Goal: Task Accomplishment & Management: Complete application form

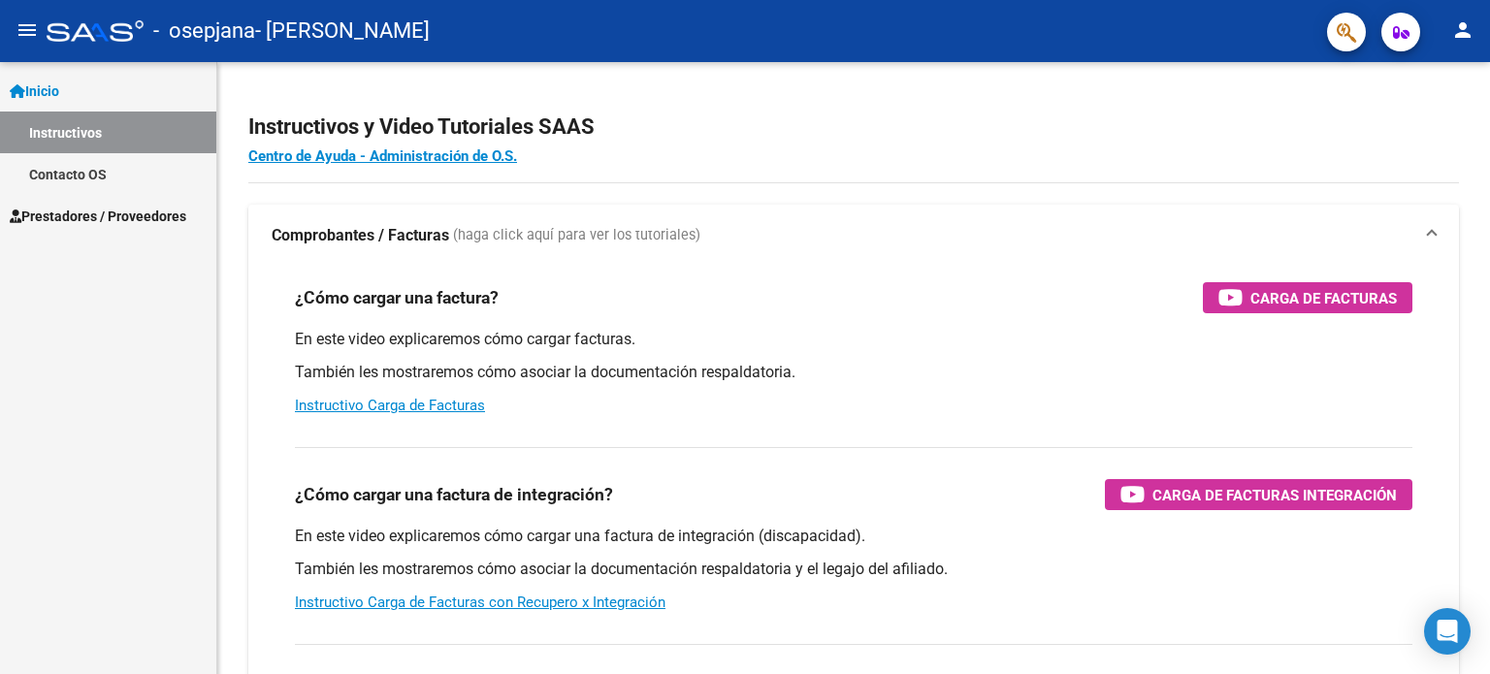
click at [76, 218] on span "Prestadores / Proveedores" at bounding box center [98, 216] width 177 height 21
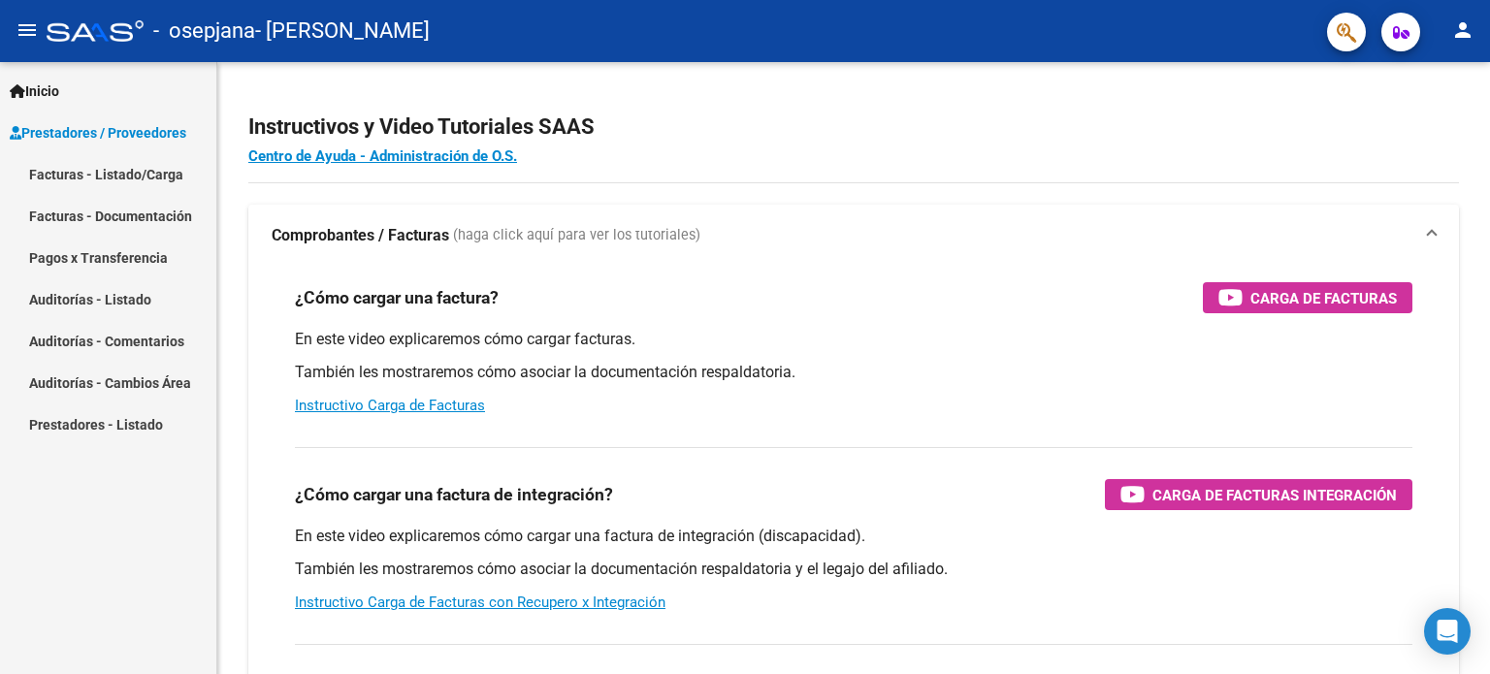
click at [120, 170] on link "Facturas - Listado/Carga" at bounding box center [108, 174] width 216 height 42
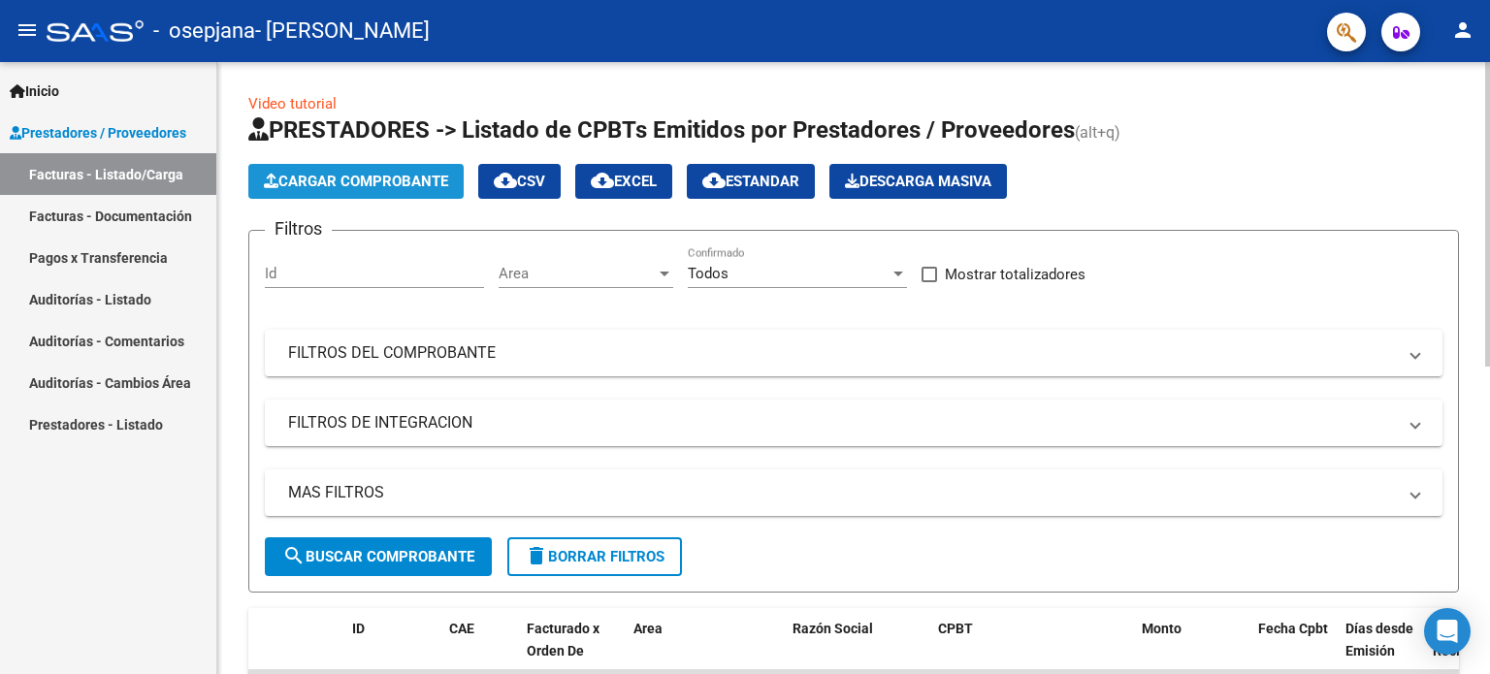
click at [402, 184] on span "Cargar Comprobante" at bounding box center [356, 181] width 184 height 17
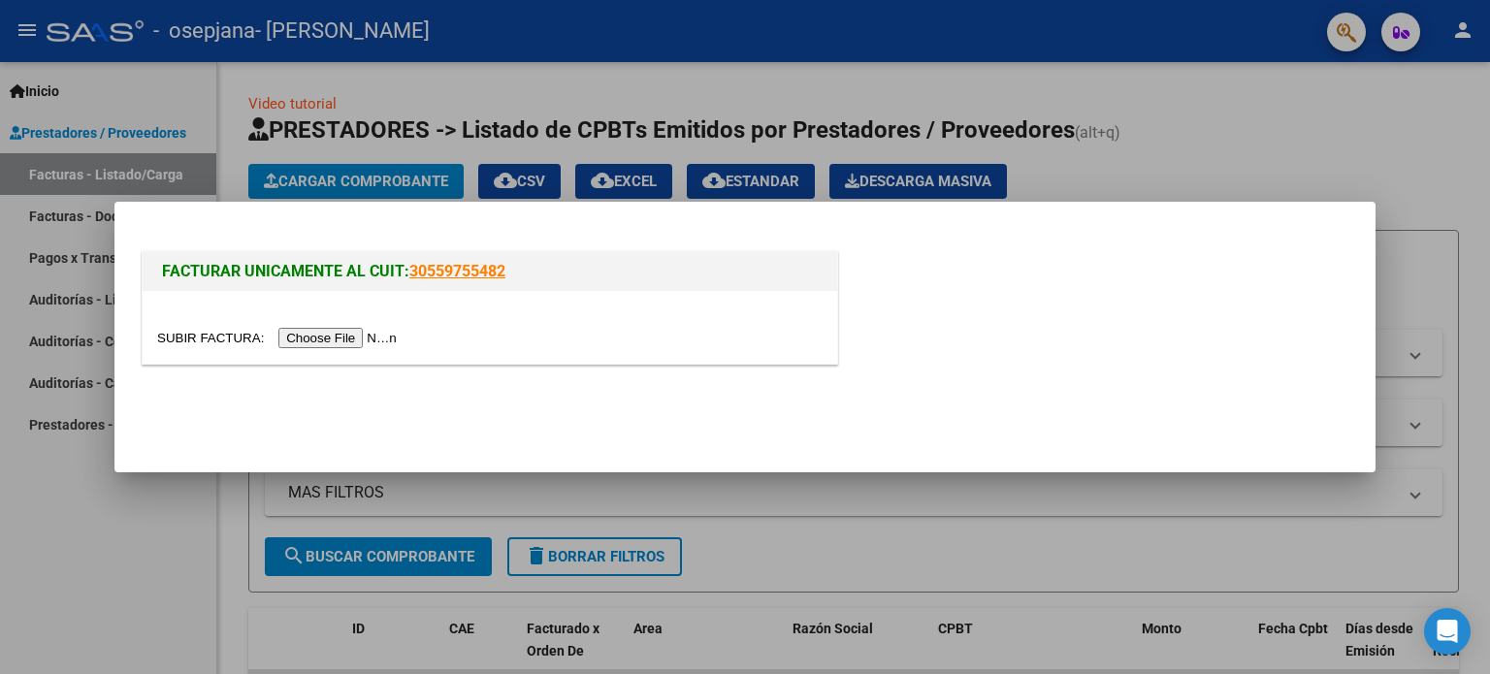
click at [361, 338] on input "file" at bounding box center [279, 338] width 245 height 20
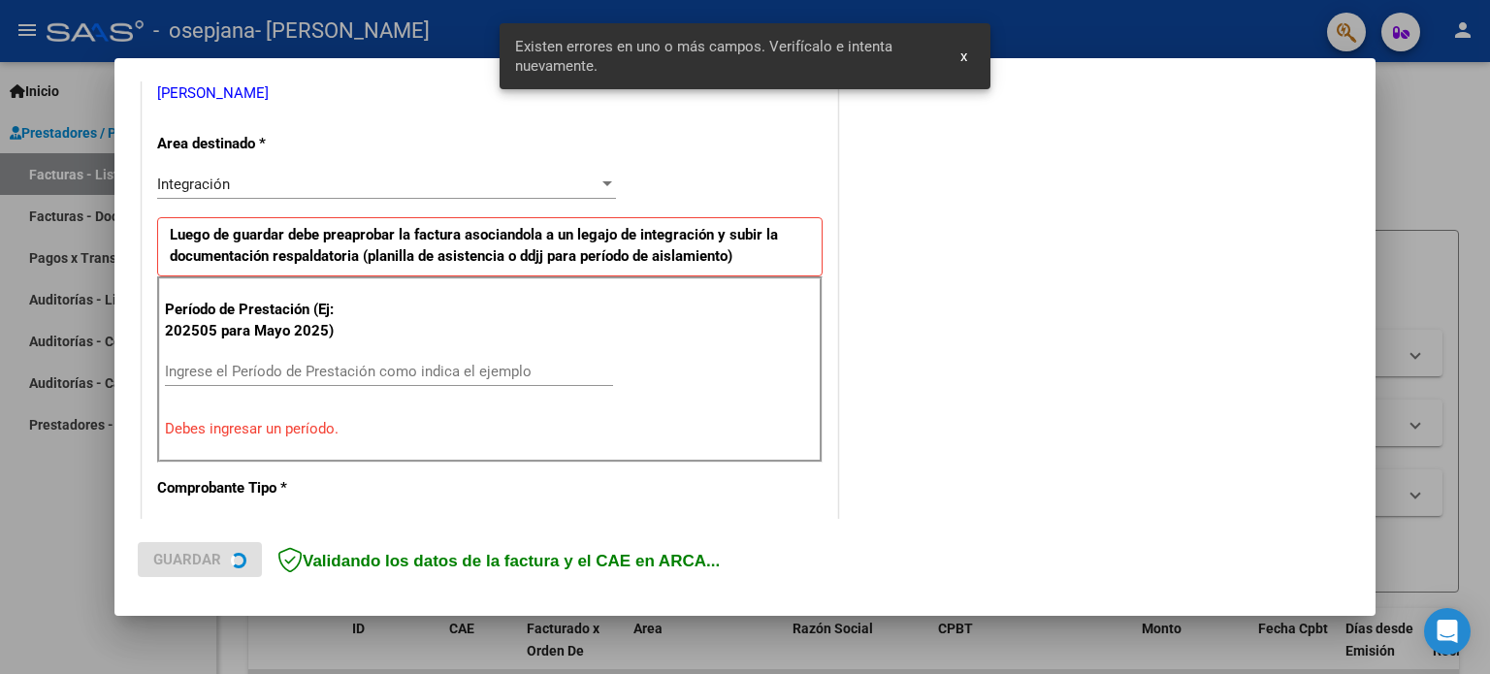
scroll to position [418, 0]
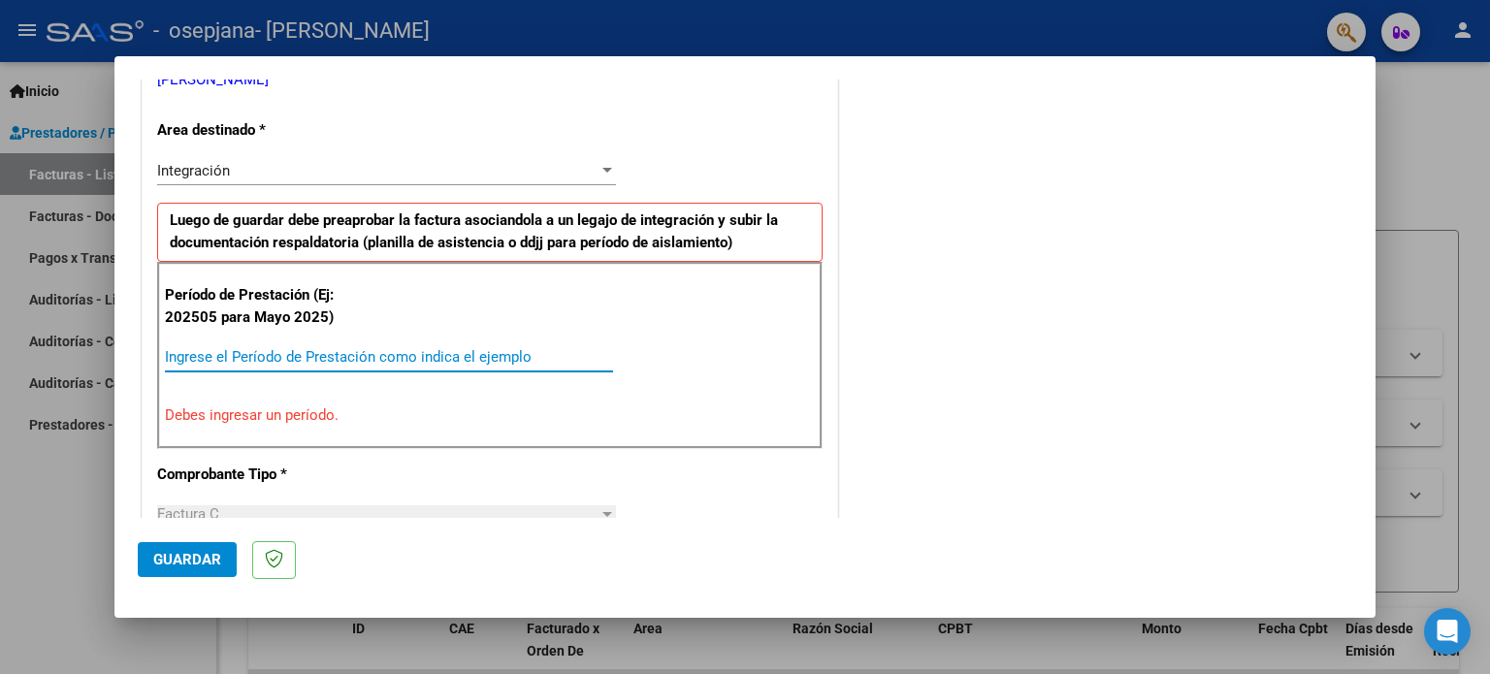
click at [329, 353] on input "Ingrese el Período de Prestación como indica el ejemplo" at bounding box center [389, 356] width 448 height 17
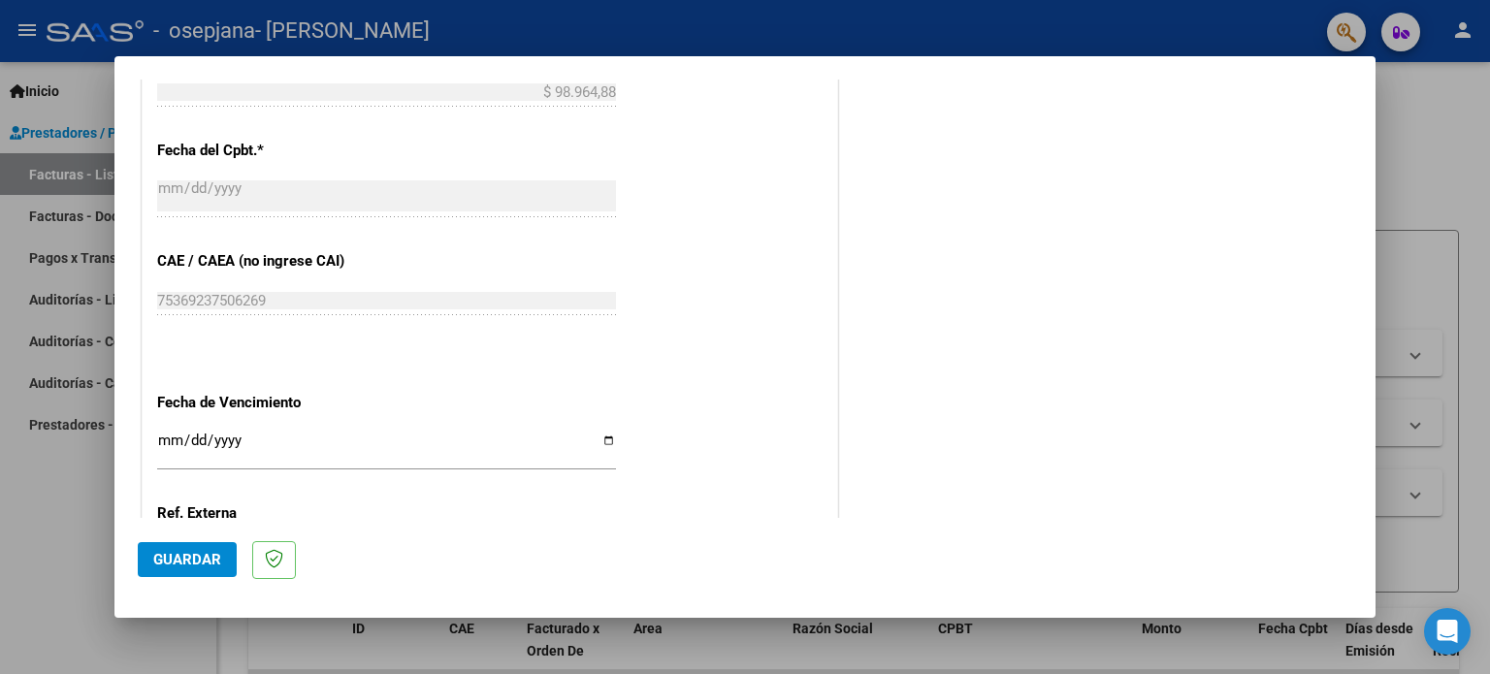
scroll to position [1097, 0]
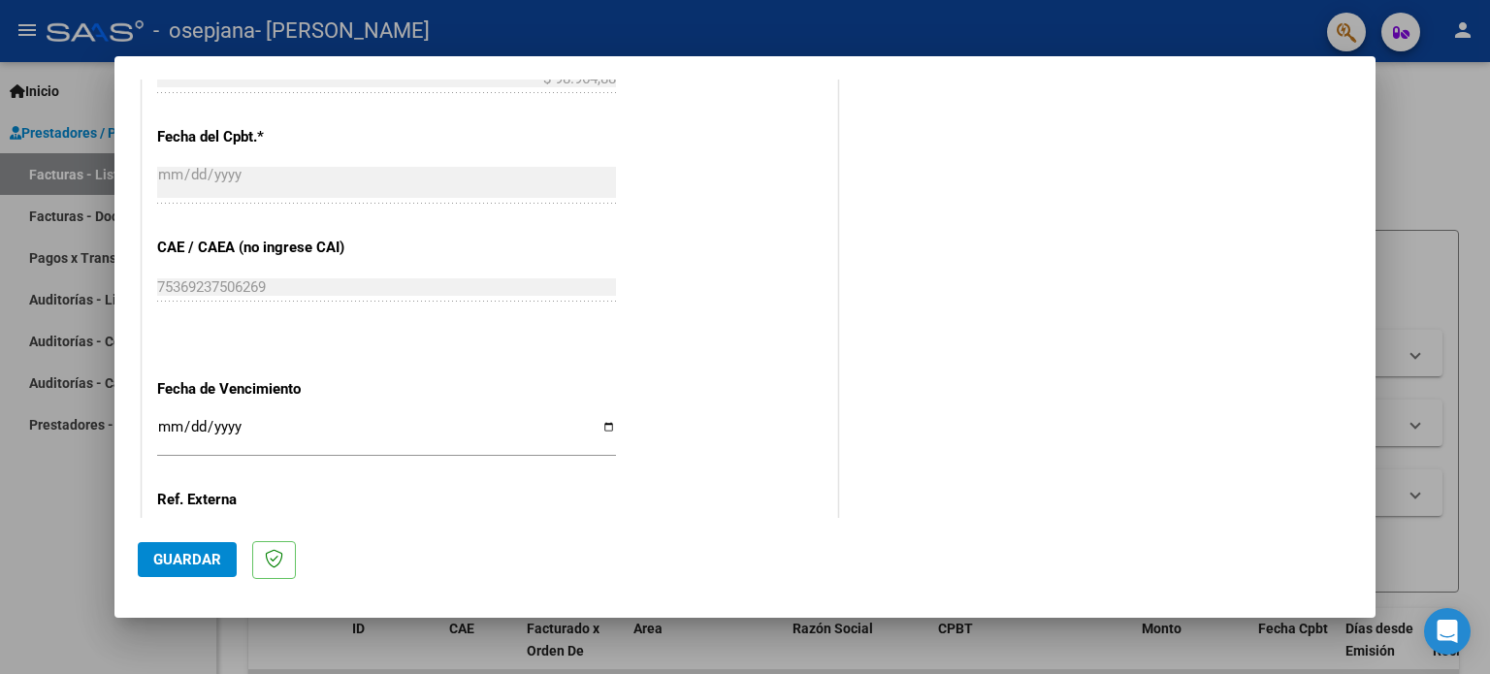
type input "202508"
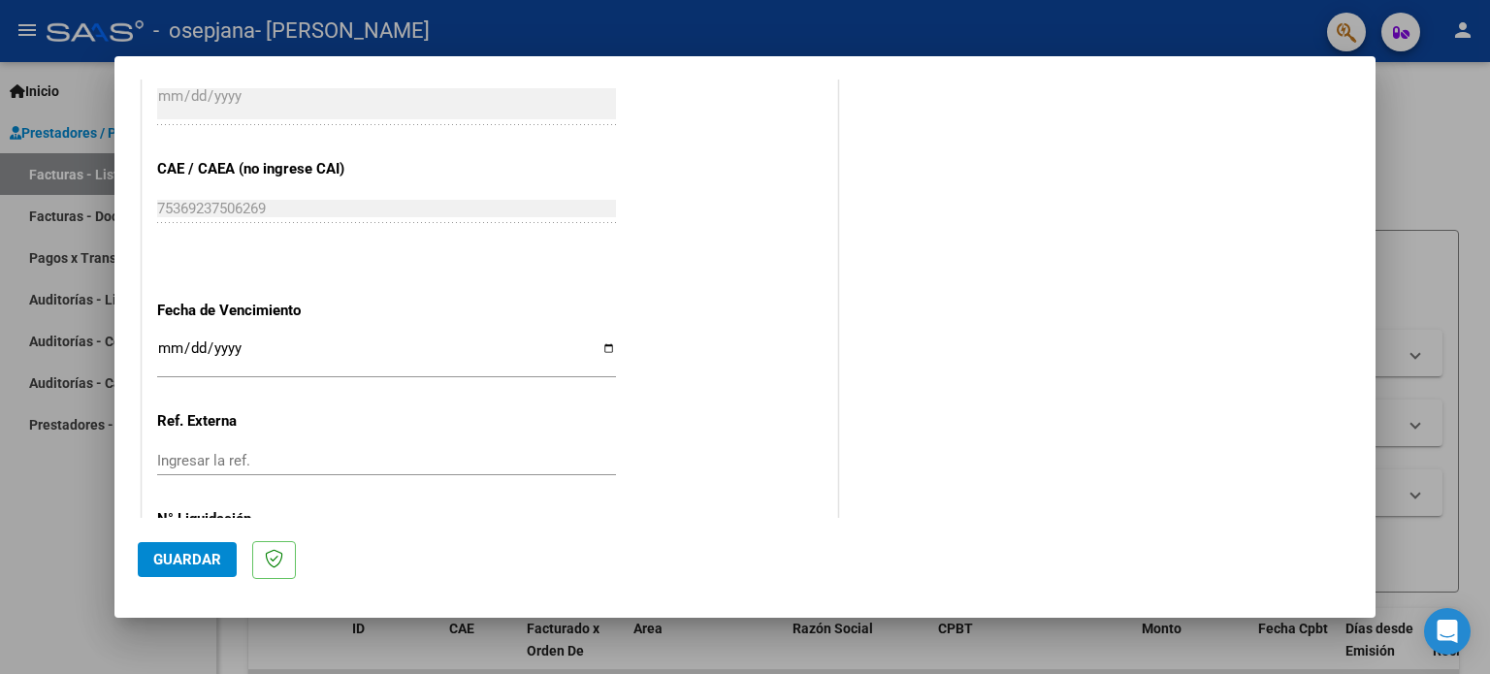
scroll to position [1266, 0]
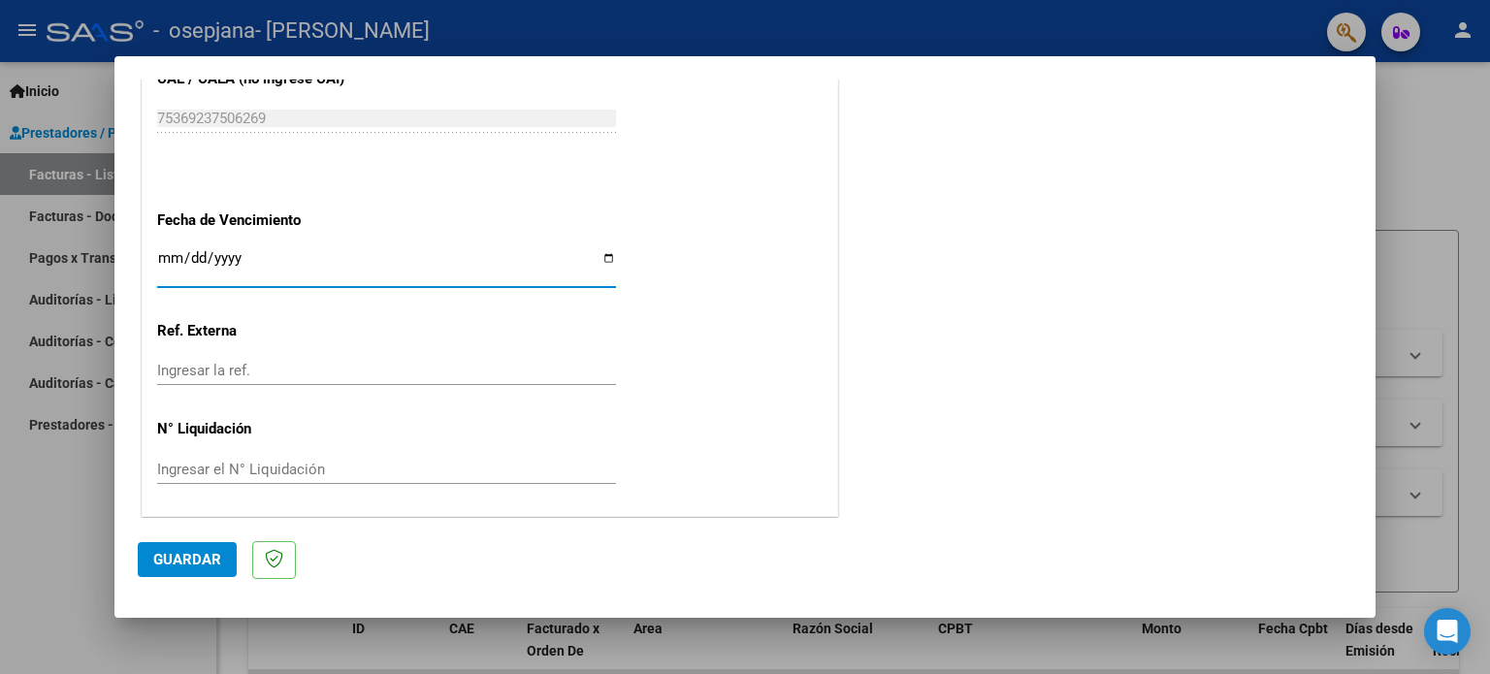
click at [601, 256] on input "Ingresar la fecha" at bounding box center [386, 265] width 459 height 31
click at [600, 255] on input "[DATE]" at bounding box center [386, 265] width 459 height 31
type input "[DATE]"
click at [195, 558] on span "Guardar" at bounding box center [187, 559] width 68 height 17
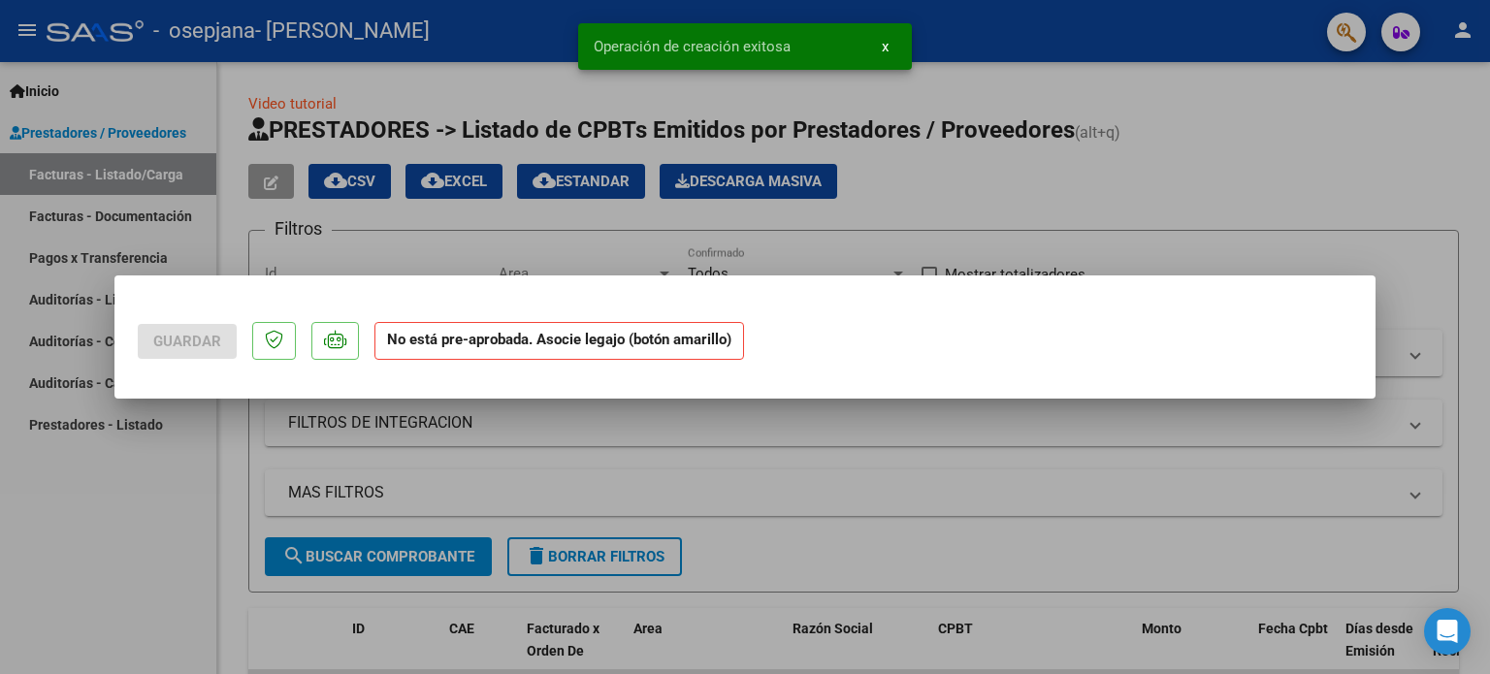
scroll to position [0, 0]
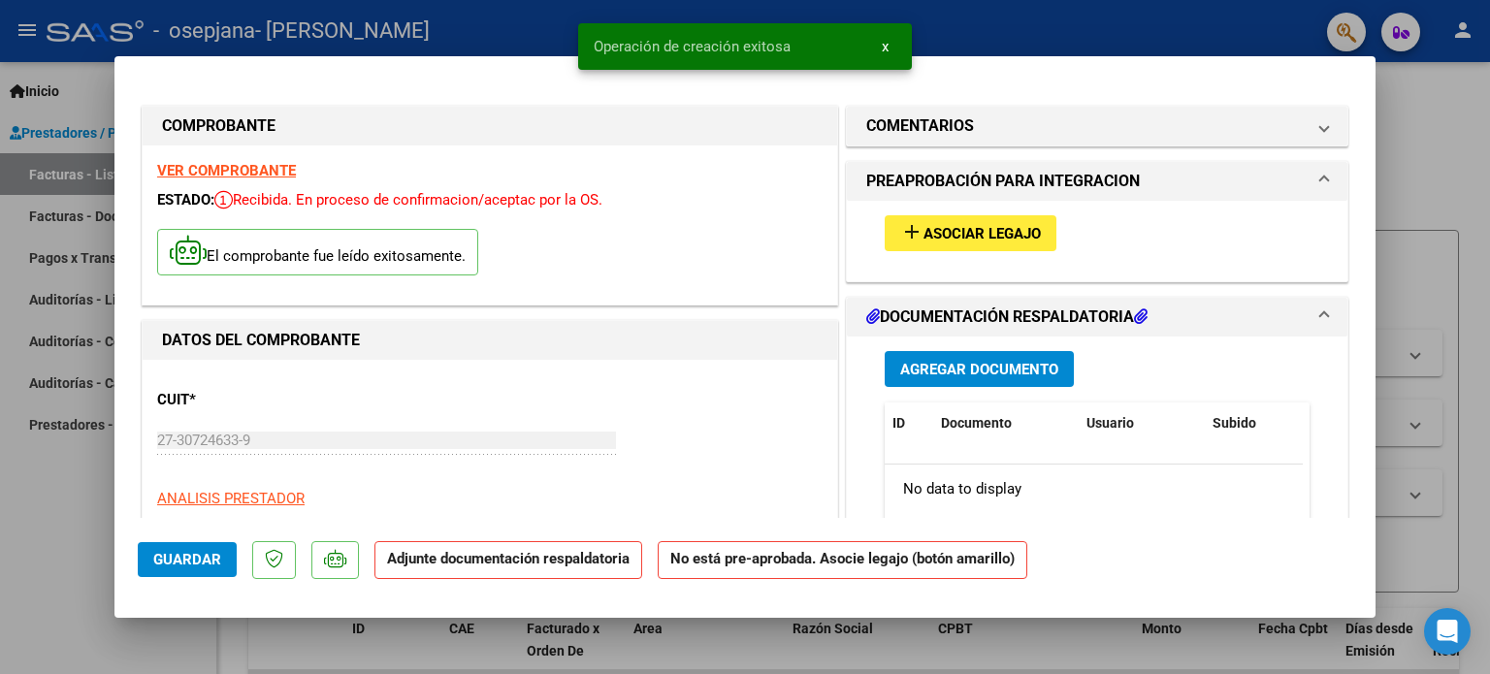
click at [966, 248] on button "add Asociar Legajo" at bounding box center [971, 233] width 172 height 36
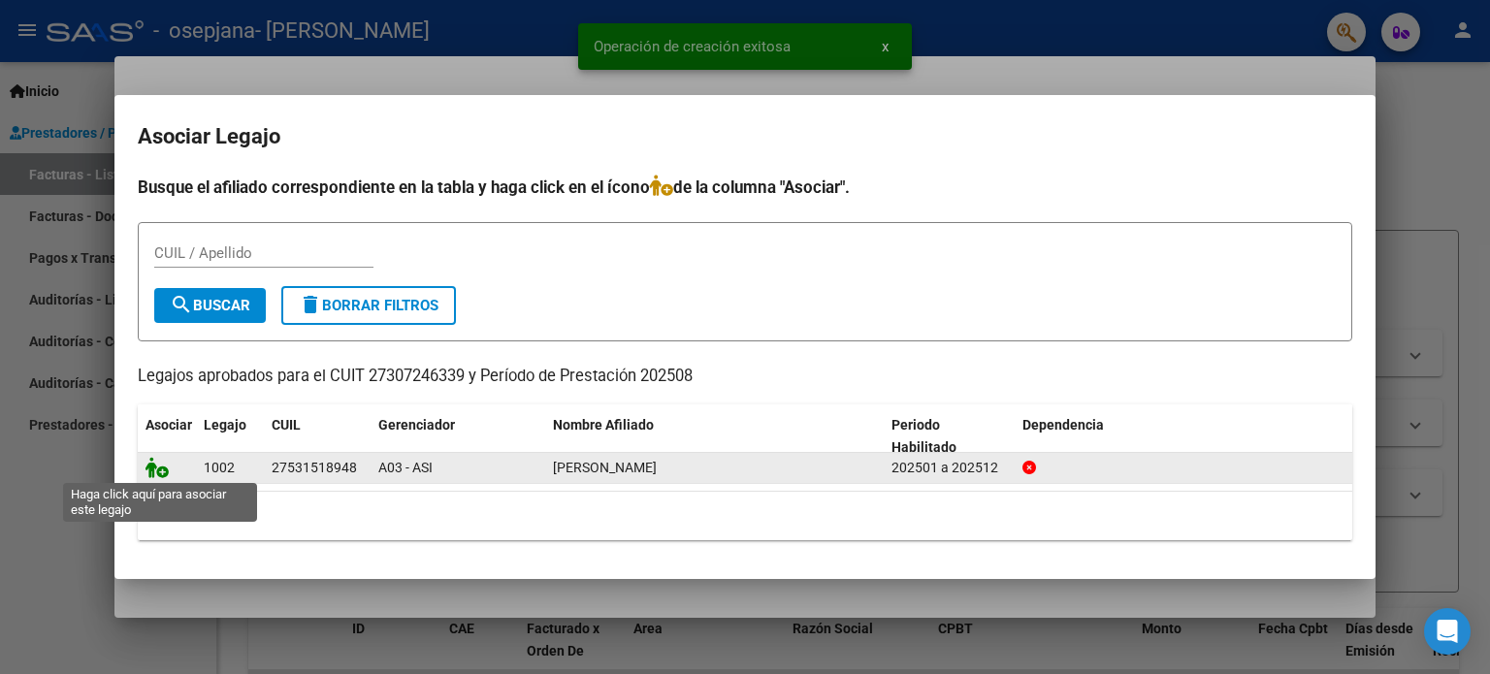
click at [159, 467] on icon at bounding box center [157, 467] width 23 height 21
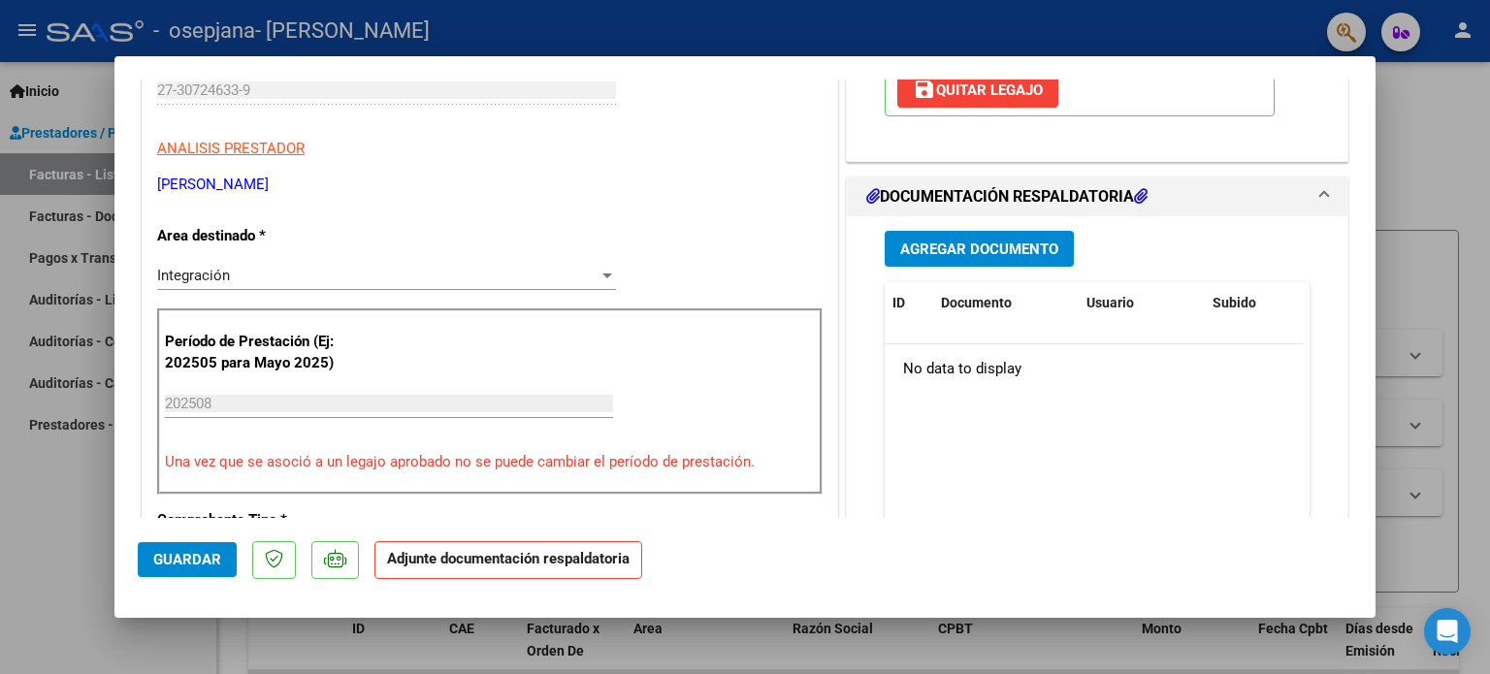
scroll to position [388, 0]
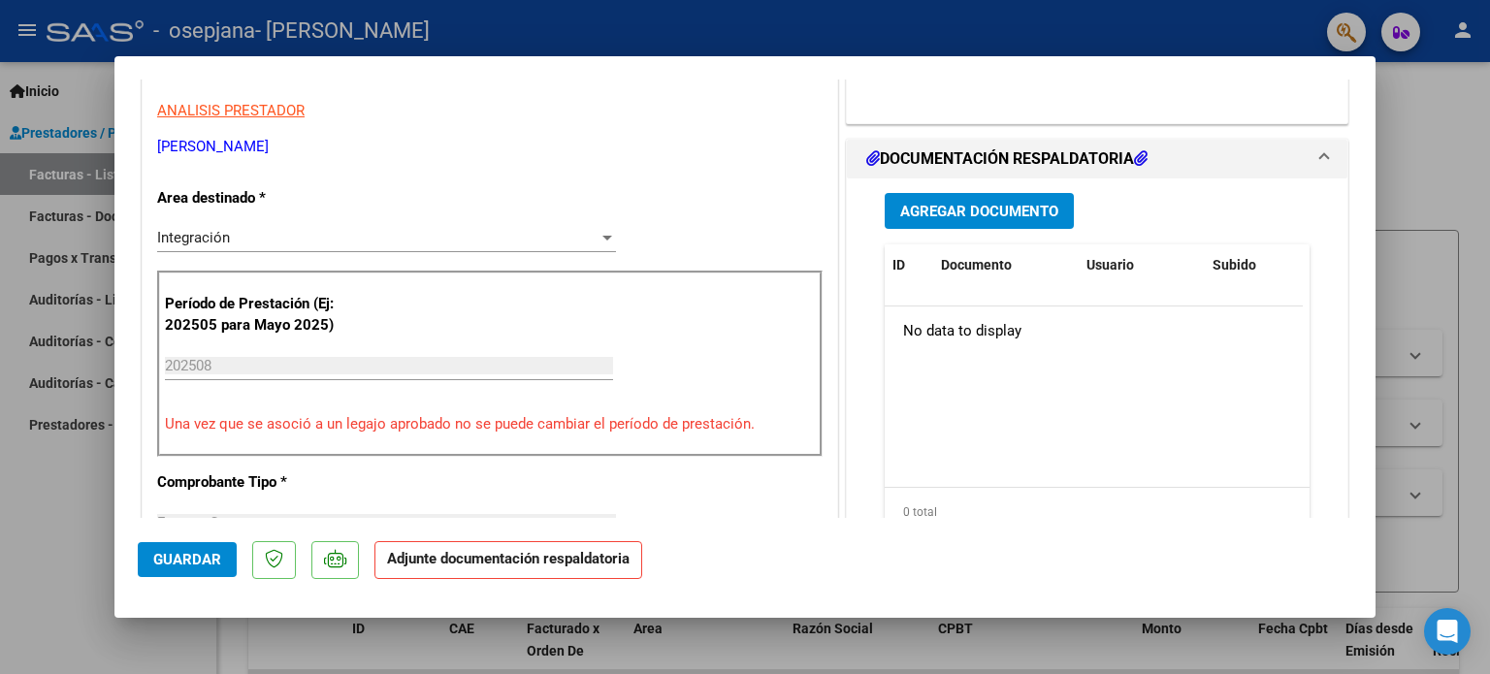
click at [974, 202] on span "Agregar Documento" at bounding box center [979, 210] width 158 height 17
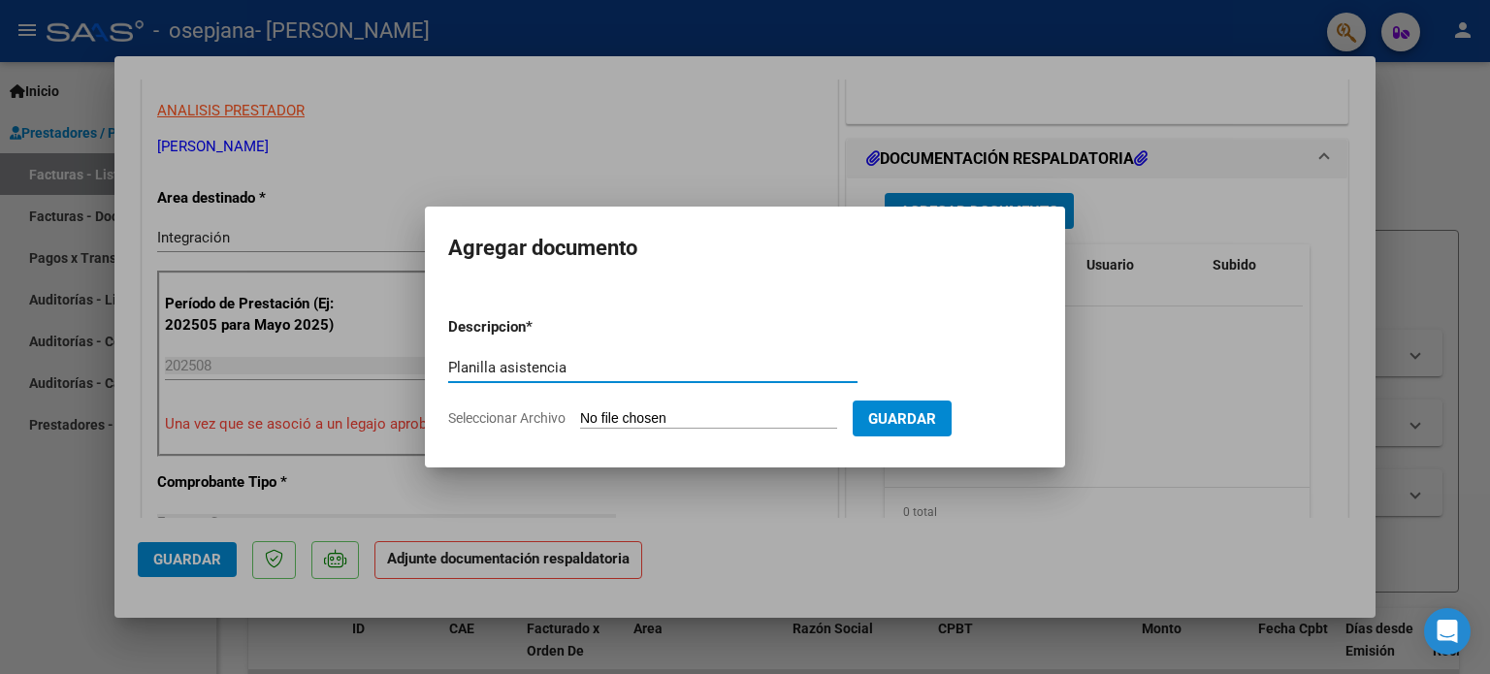
type input "Planilla asistencia"
click at [936, 423] on span "Guardar" at bounding box center [902, 418] width 68 height 17
click at [936, 418] on span "Guardar" at bounding box center [902, 418] width 68 height 17
click at [661, 420] on input "Seleccionar Archivo" at bounding box center [708, 419] width 257 height 18
click at [648, 422] on input "Seleccionar Archivo" at bounding box center [708, 419] width 257 height 18
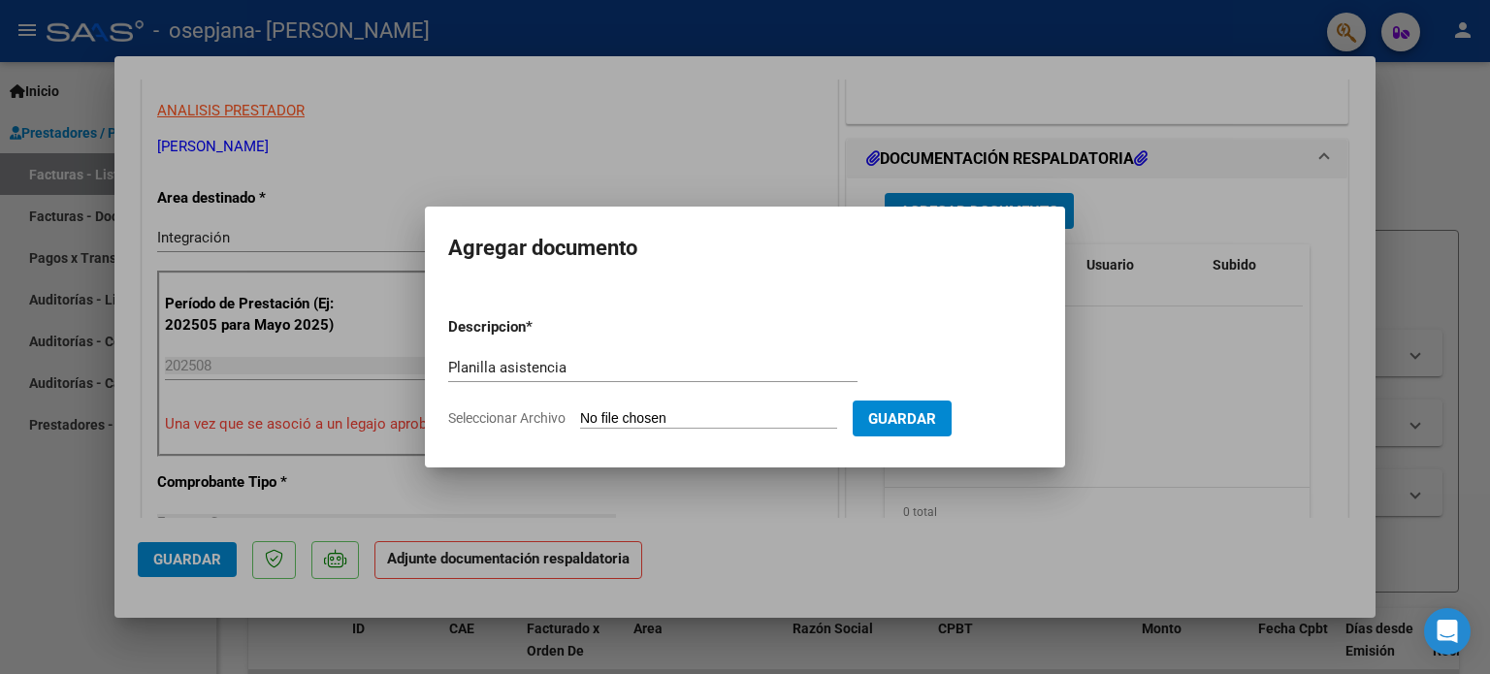
type input "C:\fakepath\27307246339_011_00002_00000302.pdf"
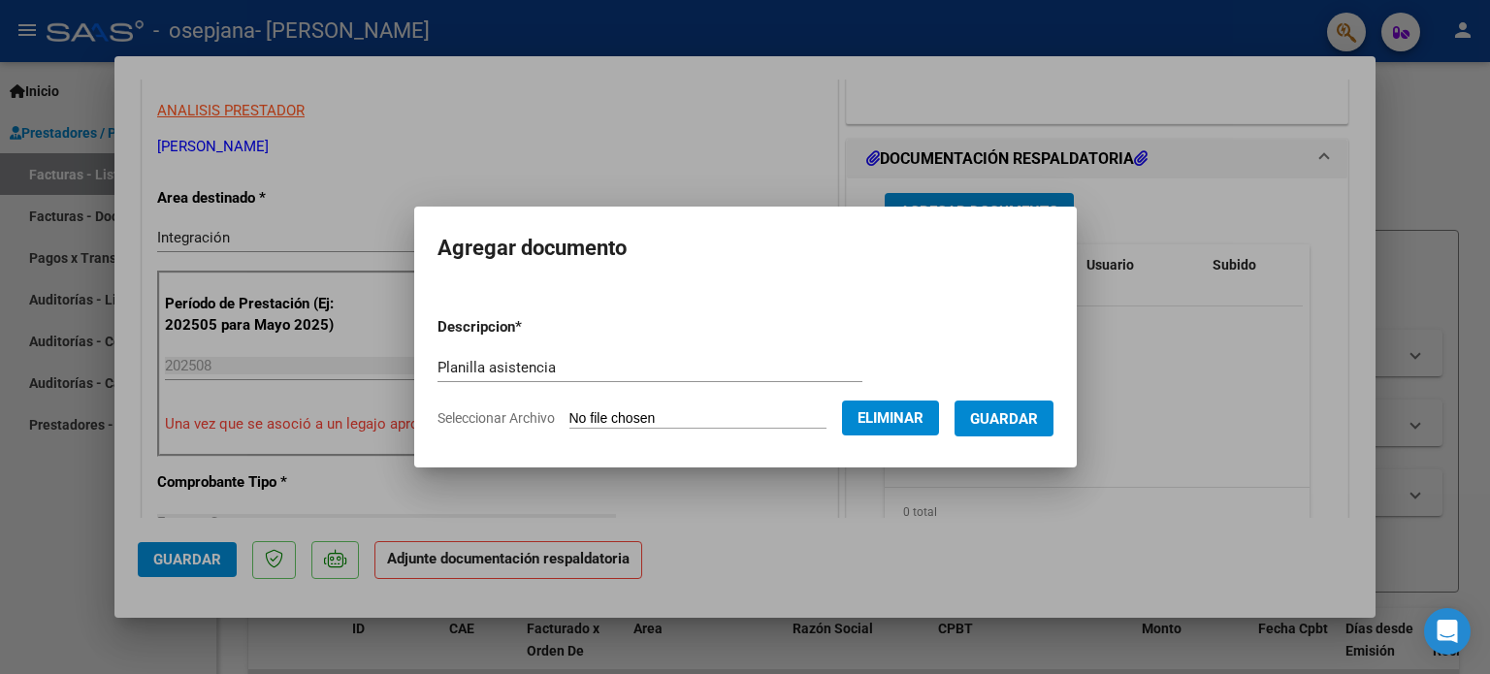
click at [1038, 421] on span "Guardar" at bounding box center [1004, 418] width 68 height 17
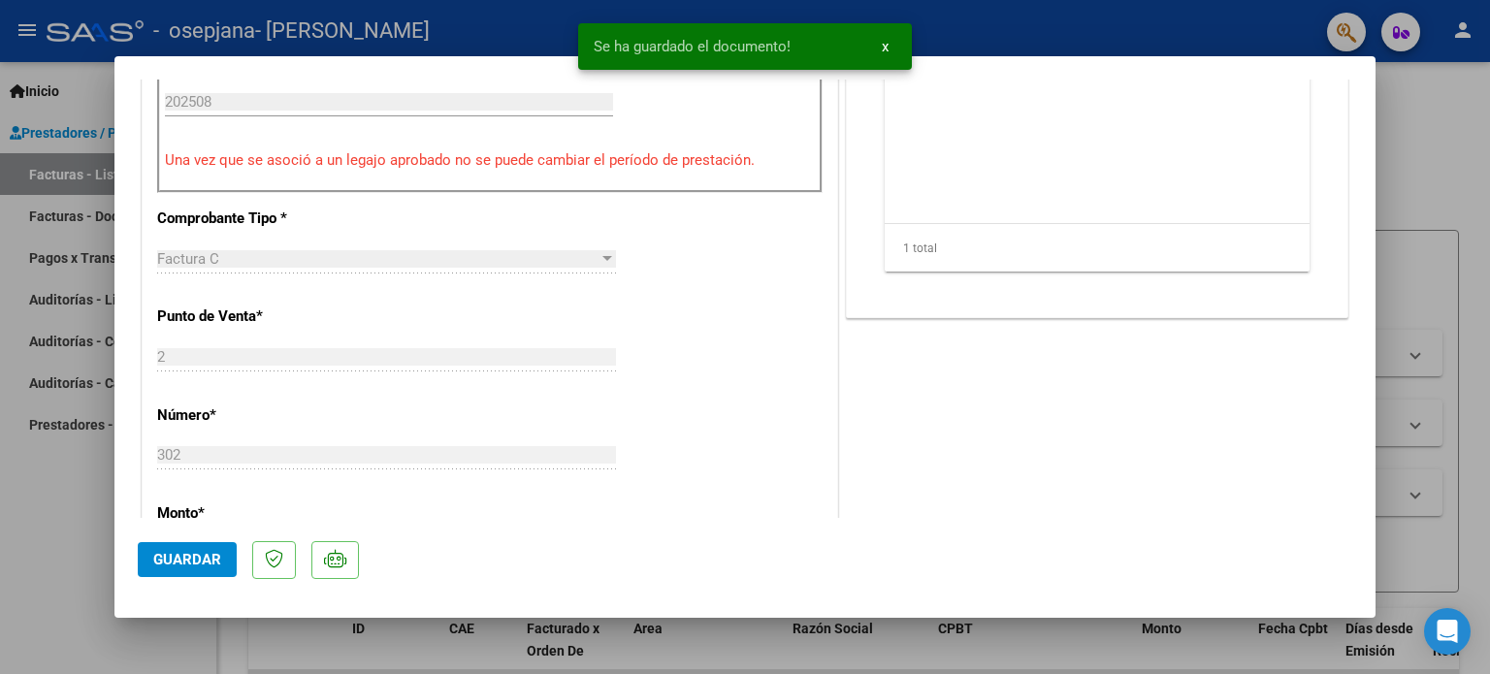
scroll to position [776, 0]
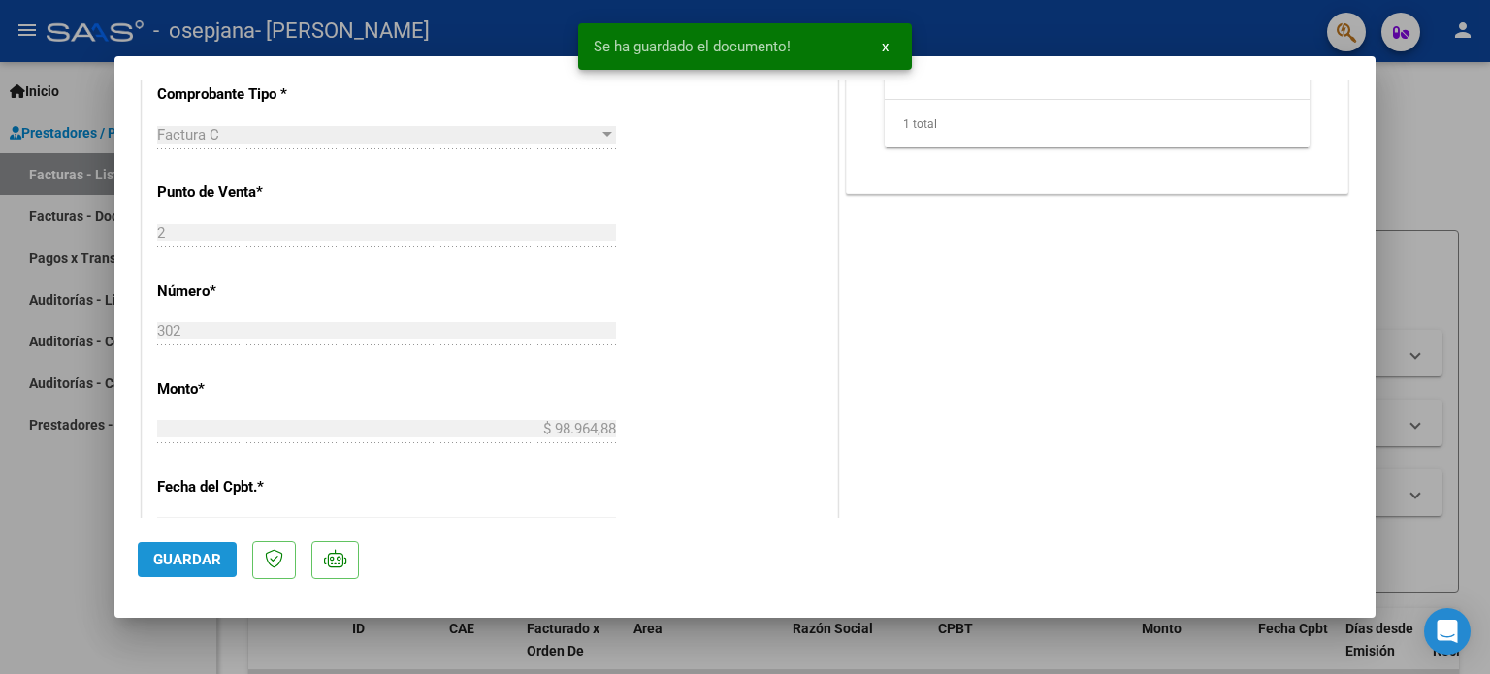
click at [179, 558] on span "Guardar" at bounding box center [187, 559] width 68 height 17
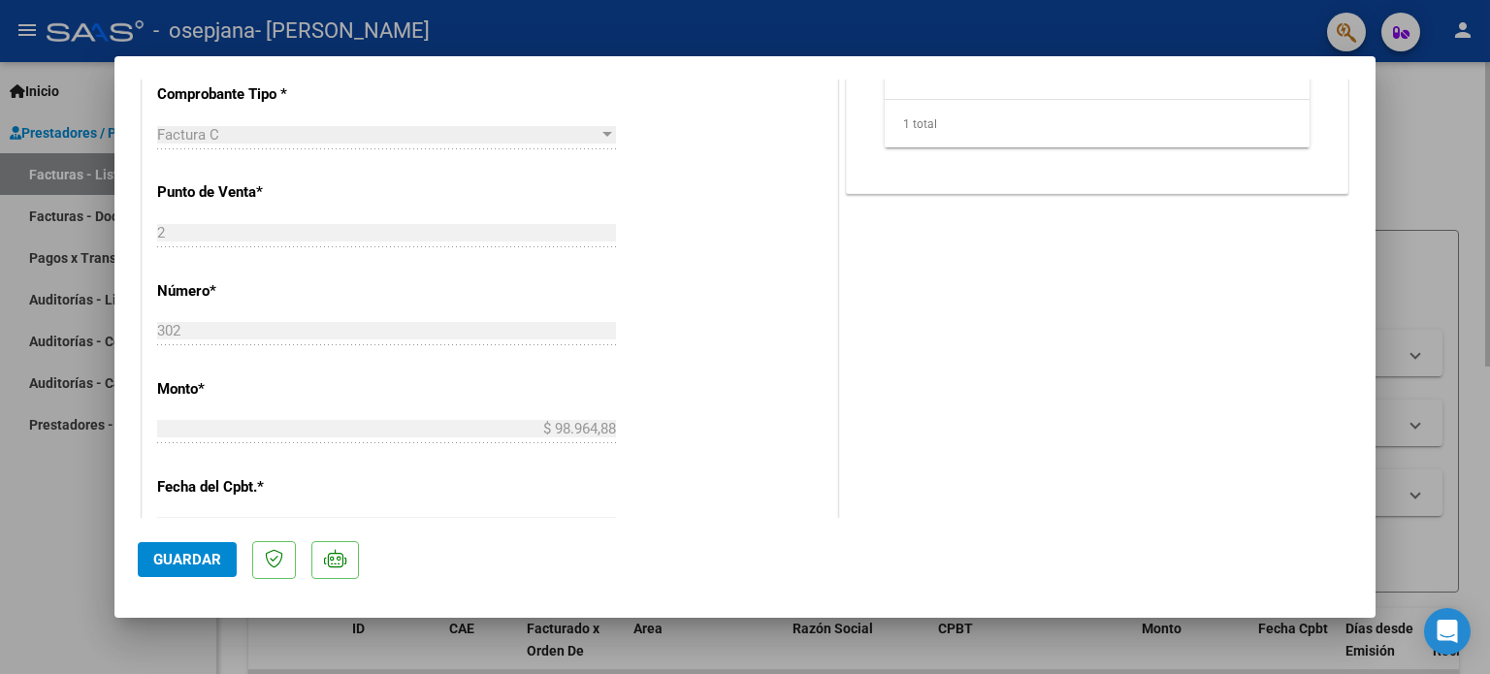
drag, startPoint x: 1449, startPoint y: 138, endPoint x: 1381, endPoint y: 243, distance: 125.4
click at [1450, 139] on div at bounding box center [745, 337] width 1490 height 674
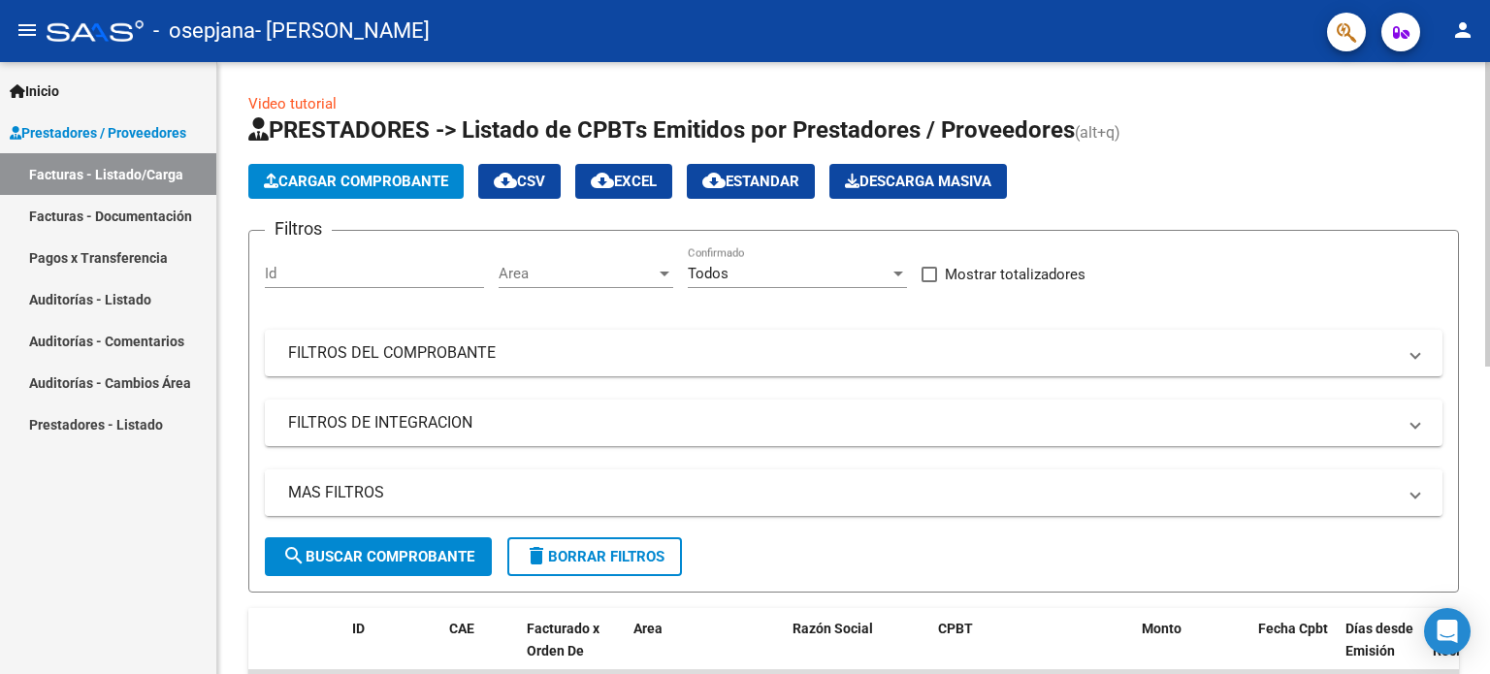
scroll to position [388, 0]
